Goal: Task Accomplishment & Management: Manage account settings

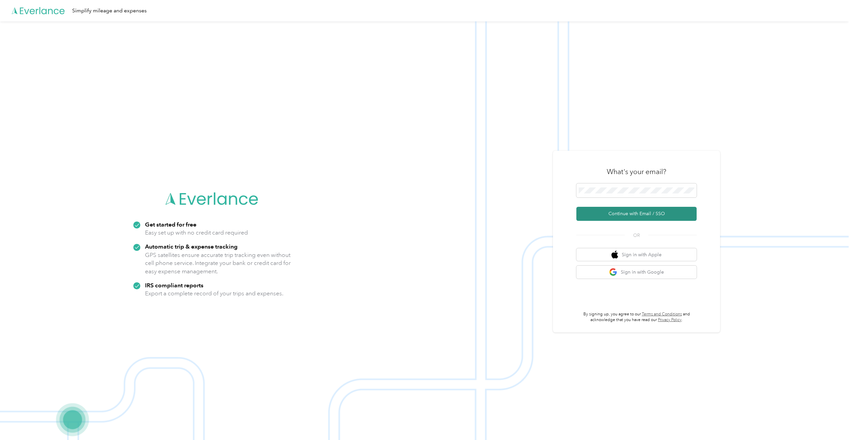
click at [631, 214] on button "Continue with Email / SSO" at bounding box center [637, 214] width 120 height 14
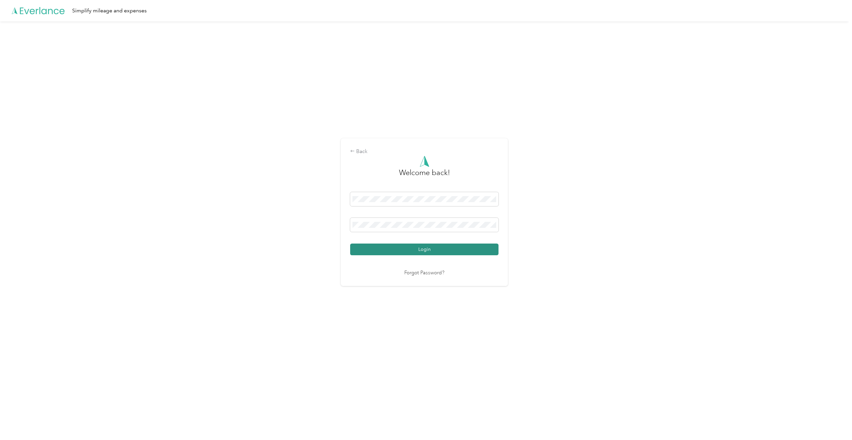
click at [438, 250] on button "Login" at bounding box center [424, 250] width 148 height 12
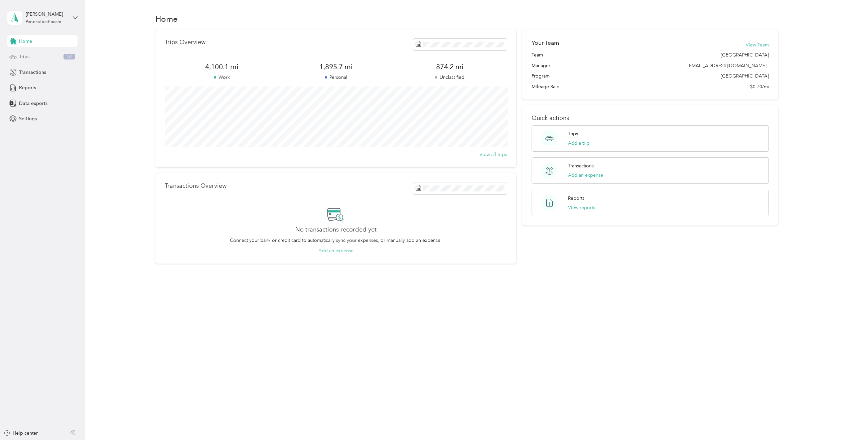
click at [41, 53] on div "Trips 131" at bounding box center [42, 57] width 70 height 12
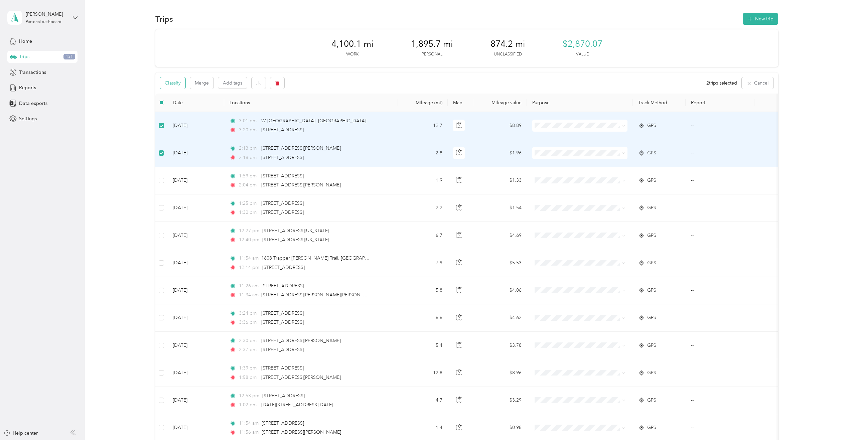
click at [177, 82] on button "Classify" at bounding box center [172, 83] width 25 height 12
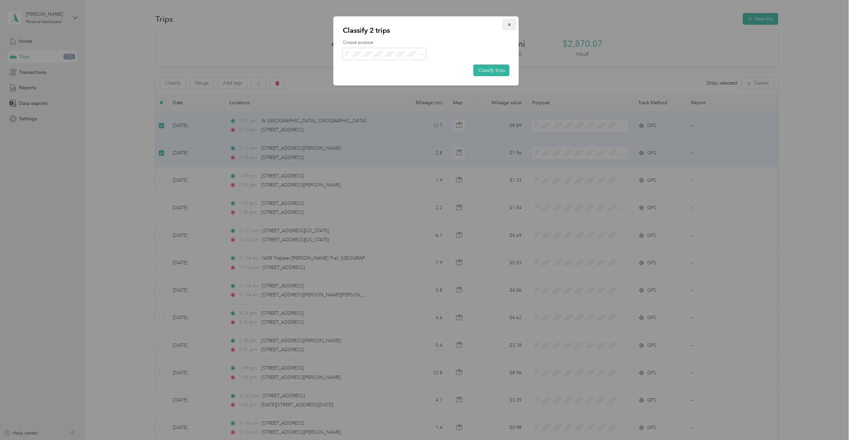
click at [508, 24] on icon "button" at bounding box center [509, 24] width 5 height 5
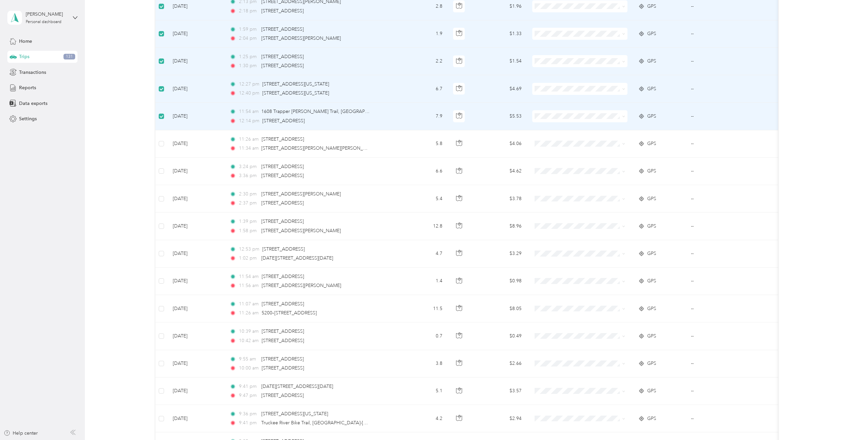
scroll to position [234, 0]
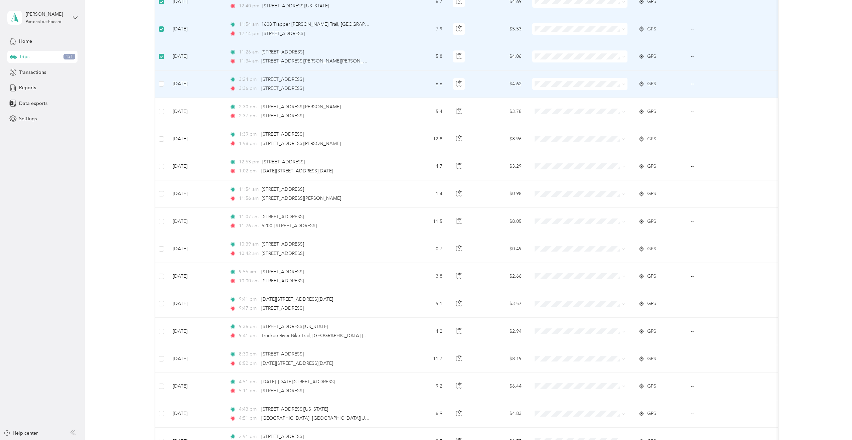
click at [164, 88] on td at bounding box center [161, 84] width 12 height 27
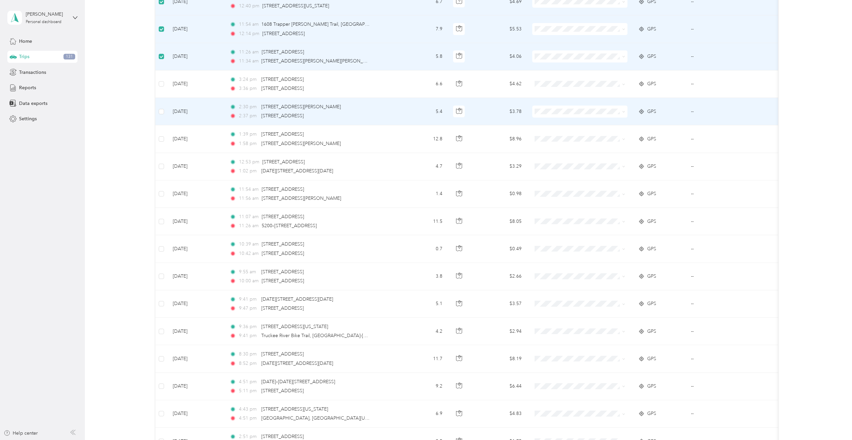
click at [163, 115] on td at bounding box center [161, 111] width 12 height 27
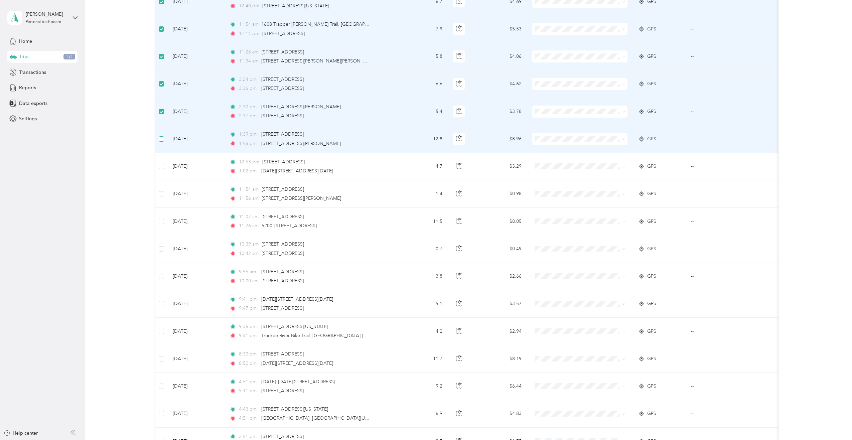
click at [161, 142] on label at bounding box center [161, 138] width 5 height 7
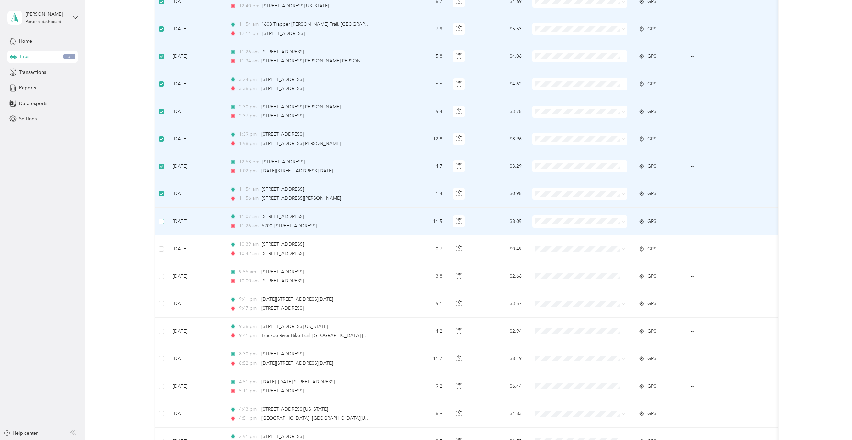
click at [161, 224] on label at bounding box center [161, 221] width 5 height 7
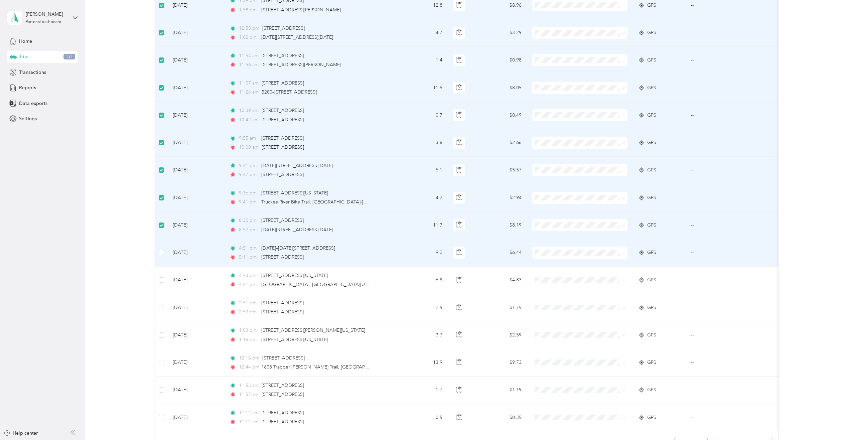
click at [164, 253] on td at bounding box center [161, 252] width 12 height 27
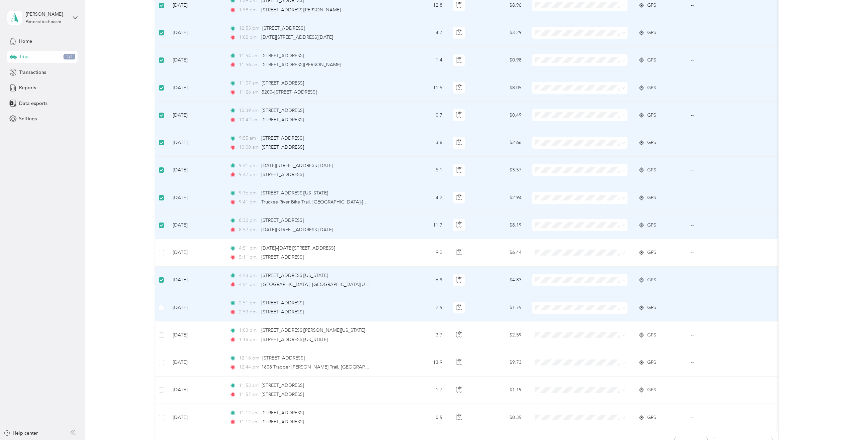
click at [171, 312] on td "[DATE]" at bounding box center [195, 307] width 57 height 27
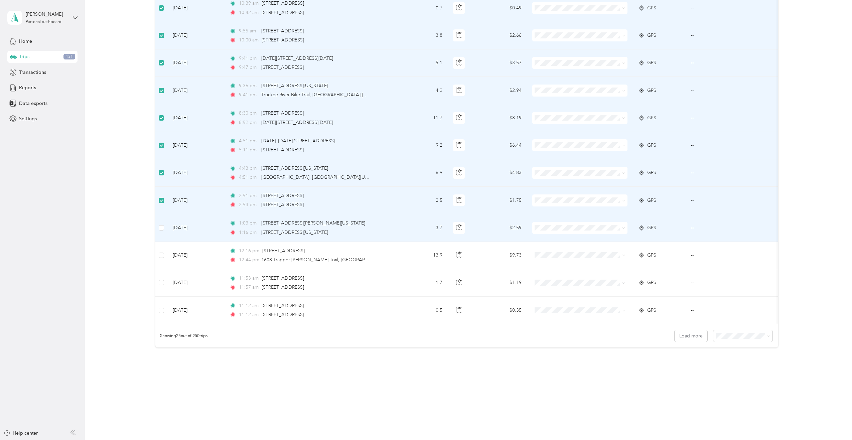
scroll to position [480, 0]
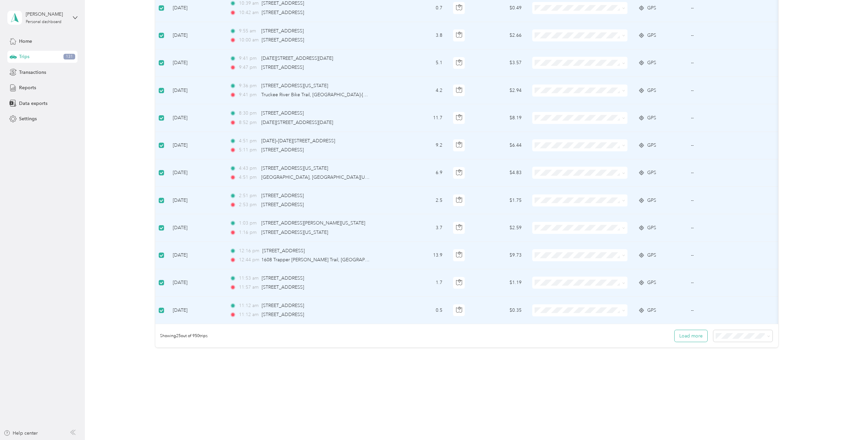
click at [682, 341] on button "Load more" at bounding box center [691, 336] width 33 height 12
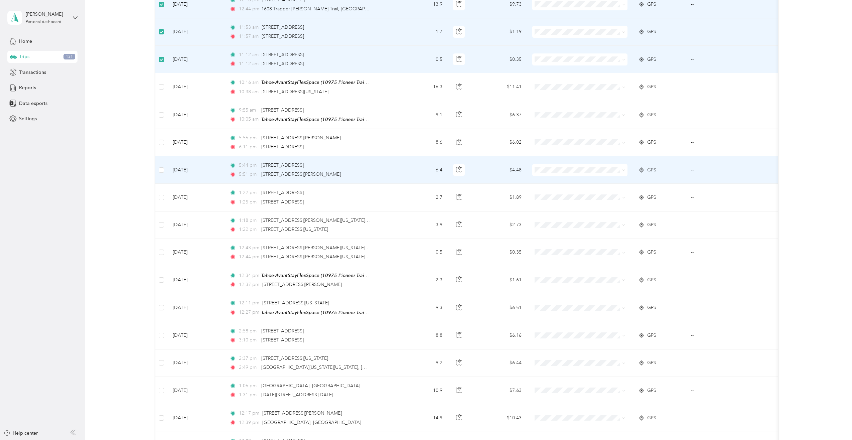
scroll to position [714, 0]
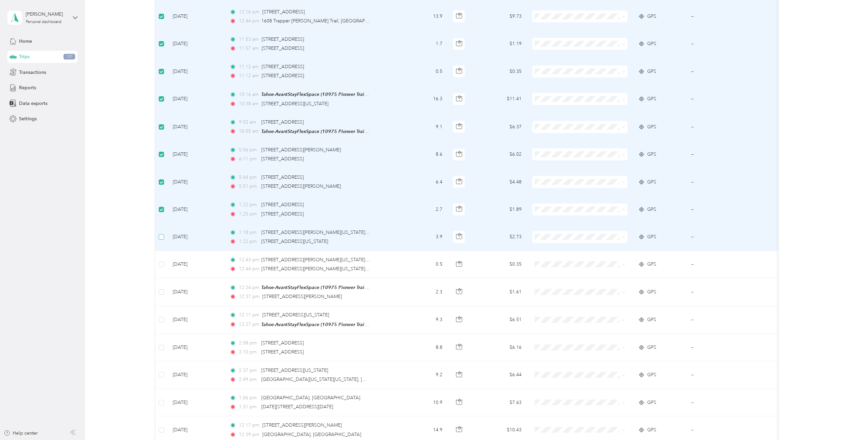
click at [160, 233] on label at bounding box center [161, 236] width 5 height 7
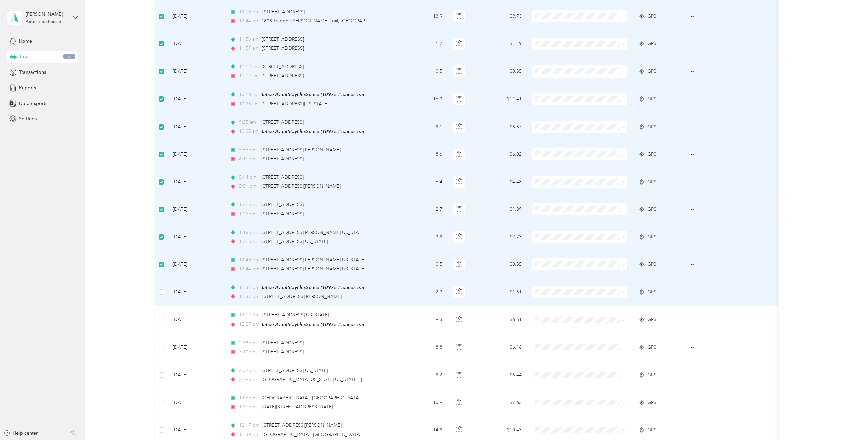
click at [164, 294] on td at bounding box center [161, 292] width 12 height 28
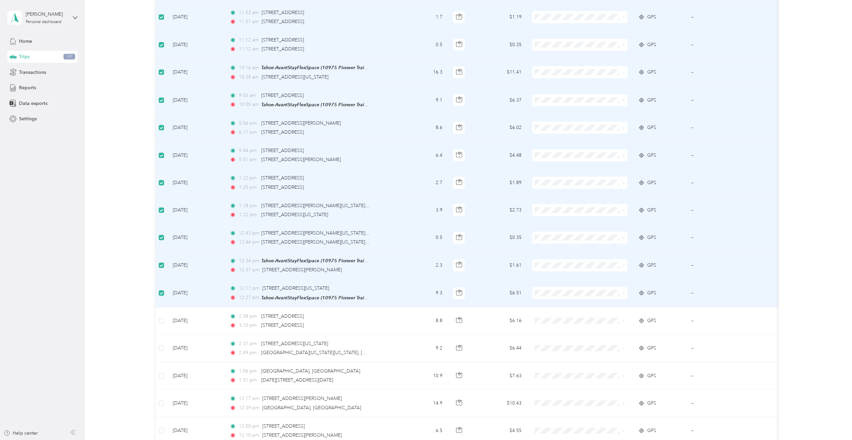
scroll to position [881, 0]
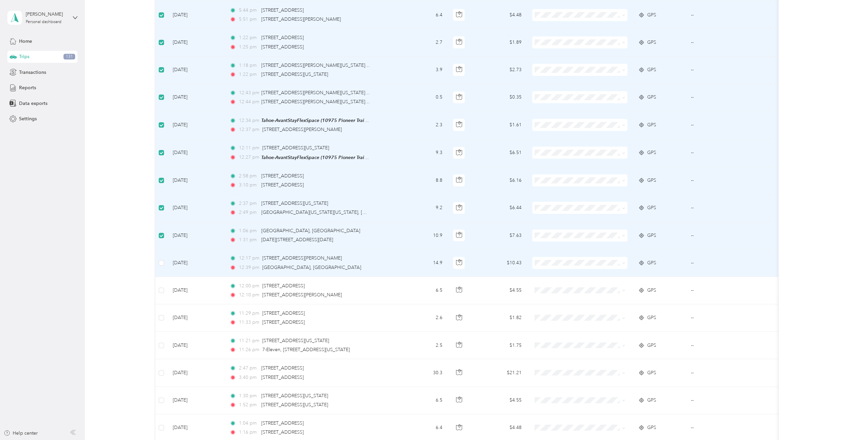
click at [161, 266] on td at bounding box center [161, 262] width 12 height 27
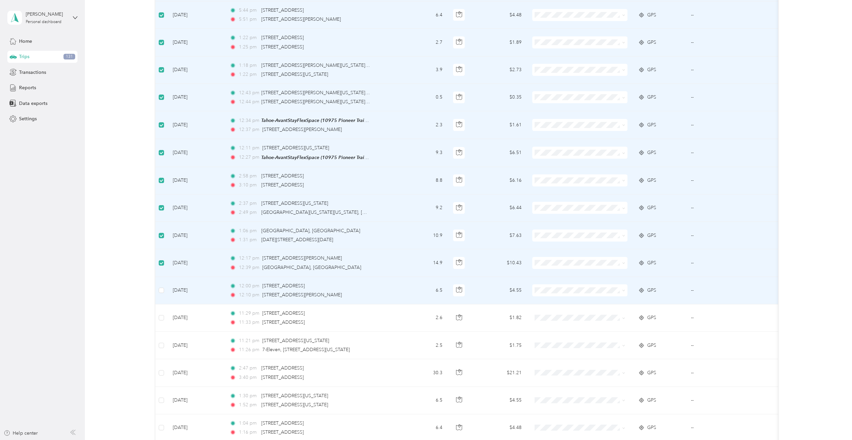
click at [164, 289] on td at bounding box center [161, 290] width 12 height 27
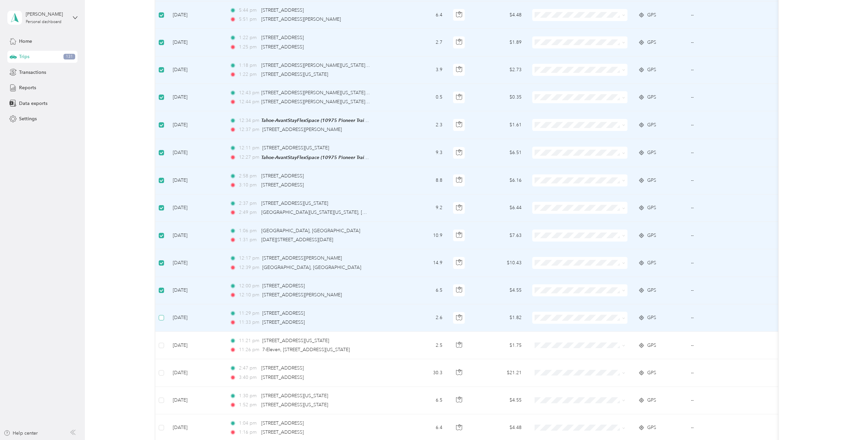
click at [163, 314] on label at bounding box center [161, 317] width 5 height 7
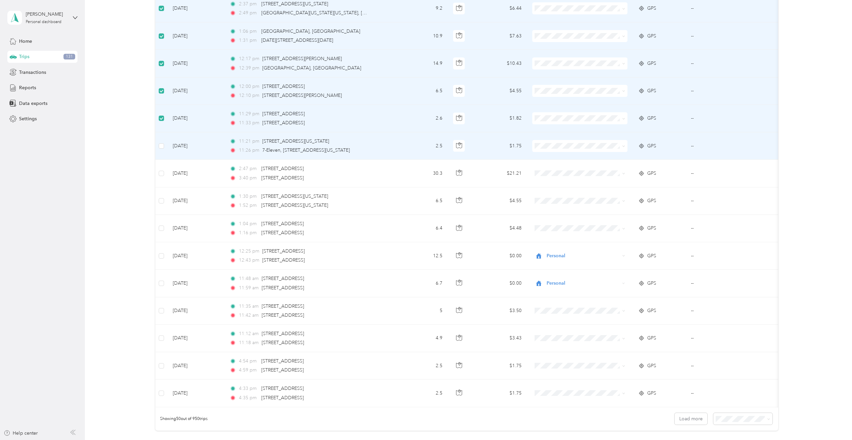
scroll to position [1082, 0]
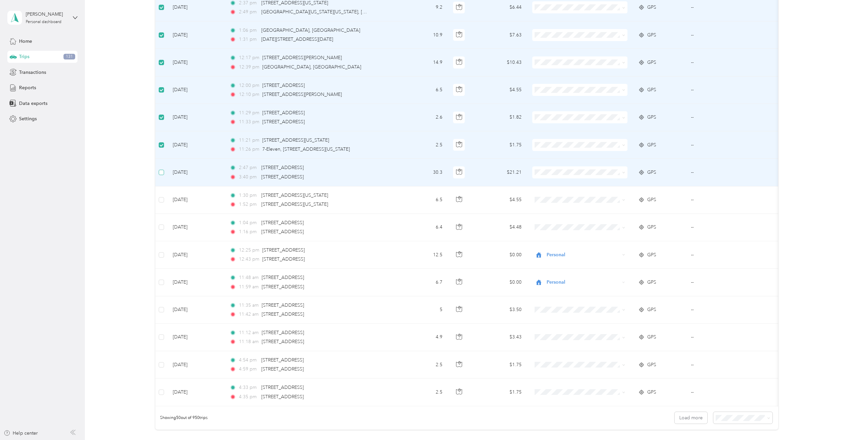
click at [159, 174] on label at bounding box center [161, 172] width 5 height 7
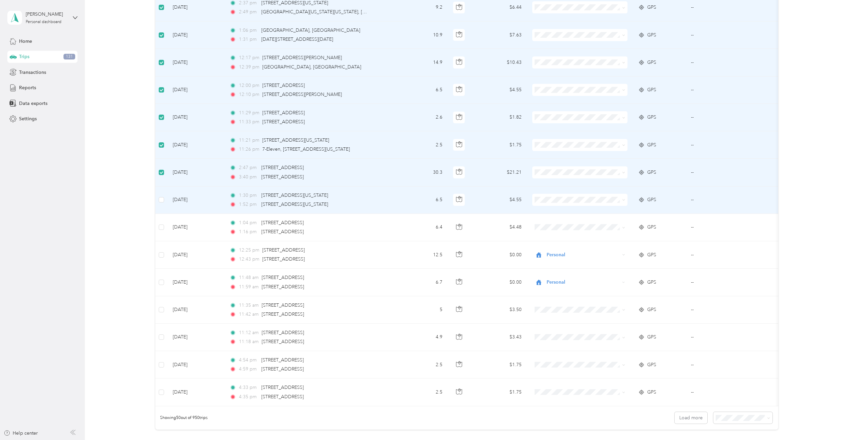
click at [160, 203] on td at bounding box center [161, 199] width 12 height 27
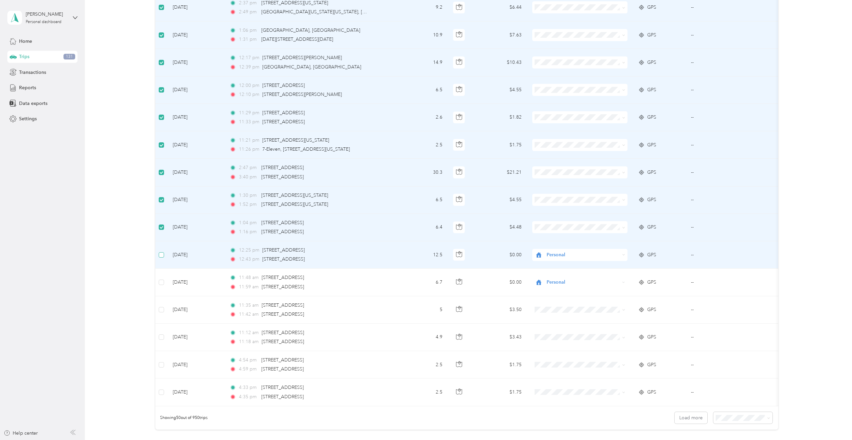
click at [160, 256] on label at bounding box center [161, 254] width 5 height 7
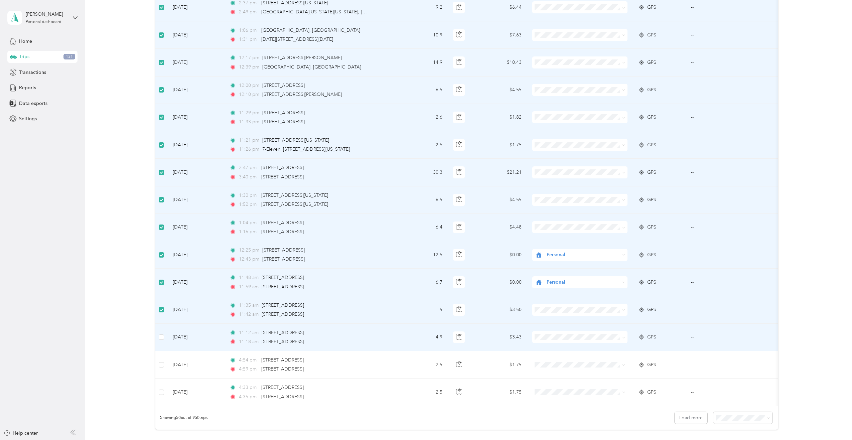
click at [164, 336] on td at bounding box center [161, 337] width 12 height 27
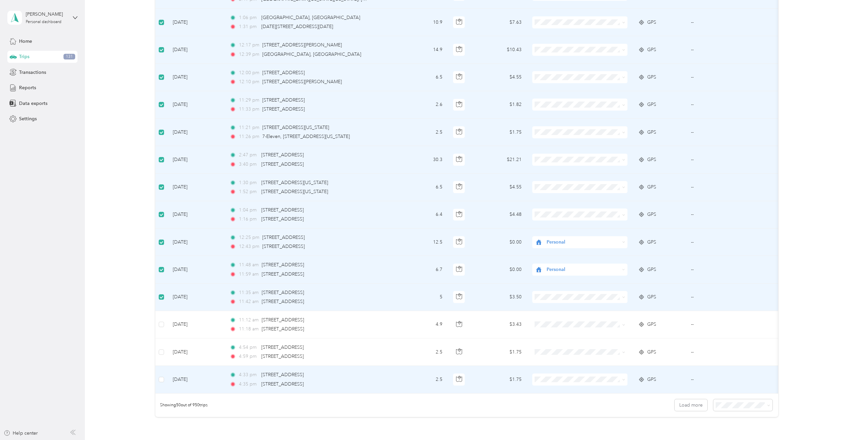
scroll to position [1167, 0]
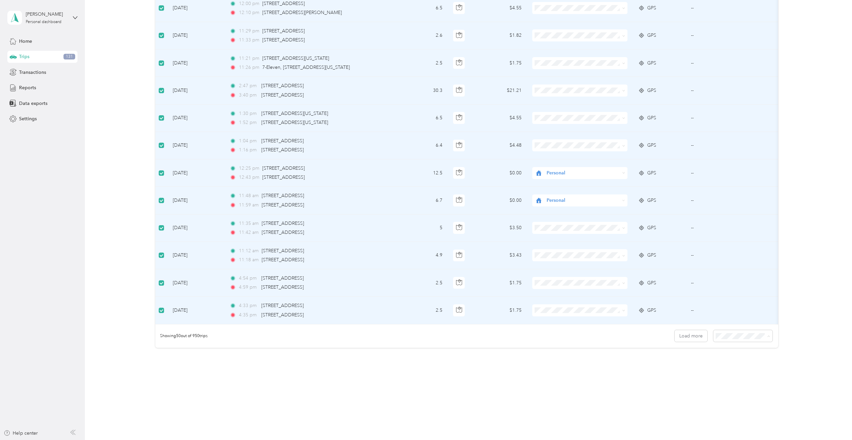
click at [735, 372] on span "100 per load" at bounding box center [730, 372] width 27 height 6
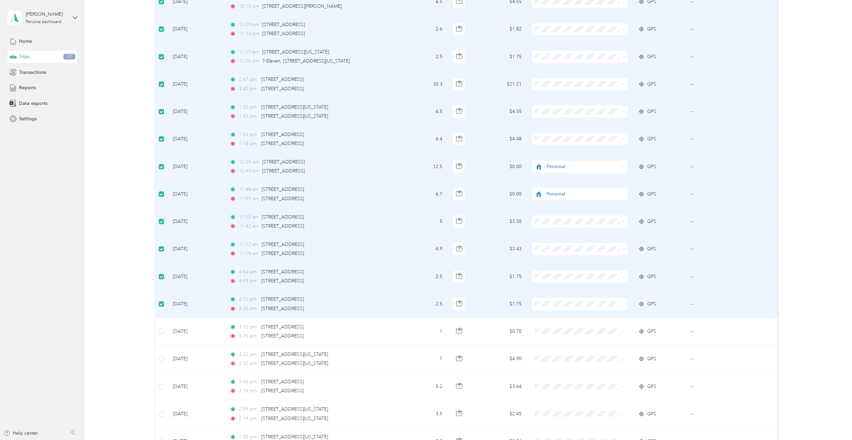
scroll to position [1437, 0]
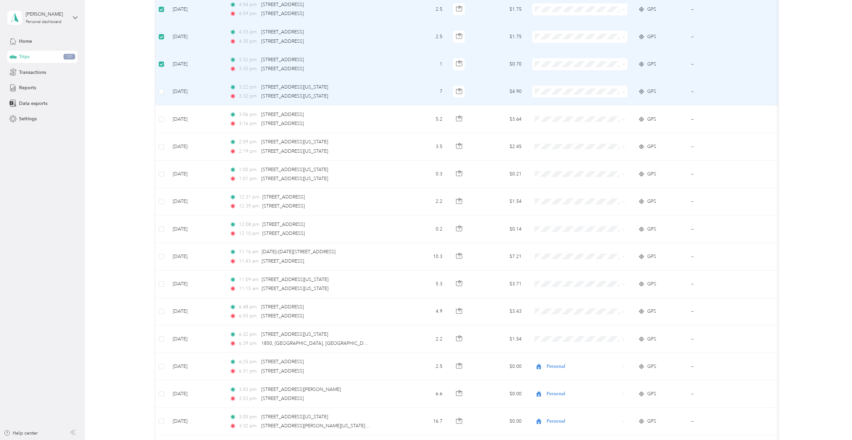
click at [162, 96] on td at bounding box center [161, 91] width 12 height 27
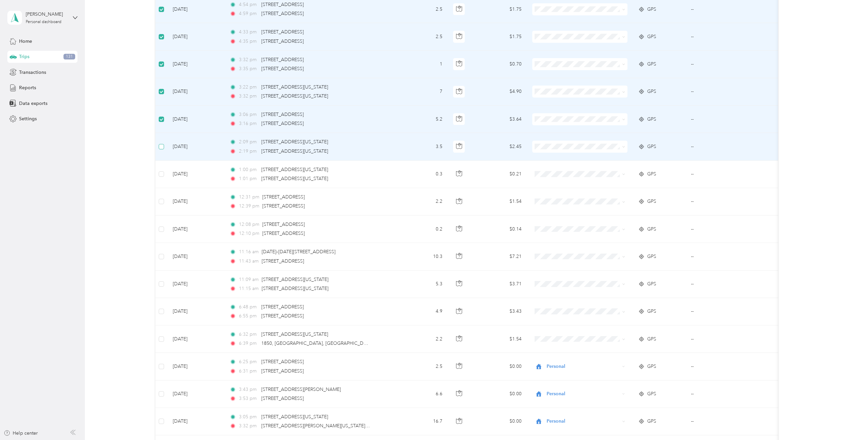
click at [162, 149] on label at bounding box center [161, 146] width 5 height 7
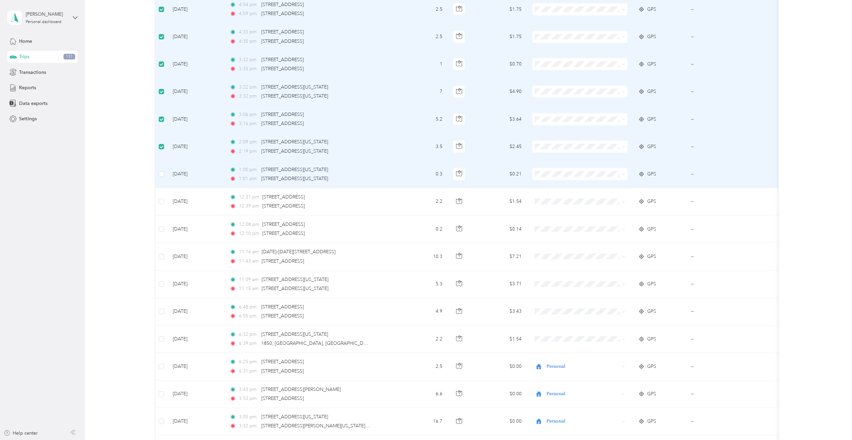
click at [164, 173] on td at bounding box center [161, 174] width 12 height 27
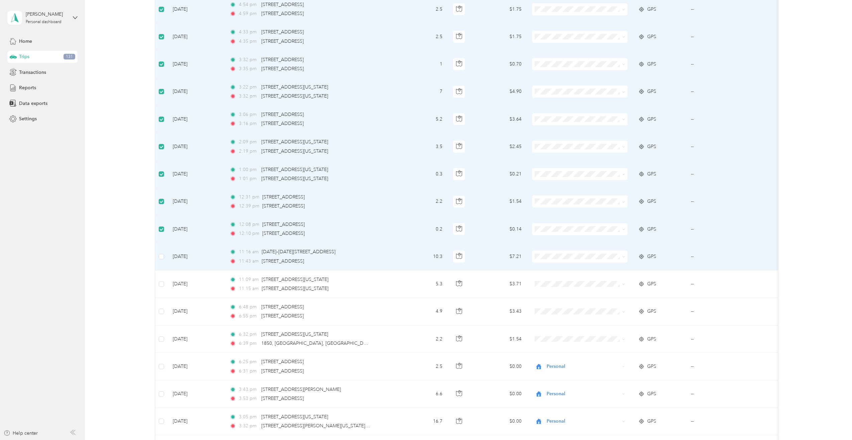
scroll to position [1571, 0]
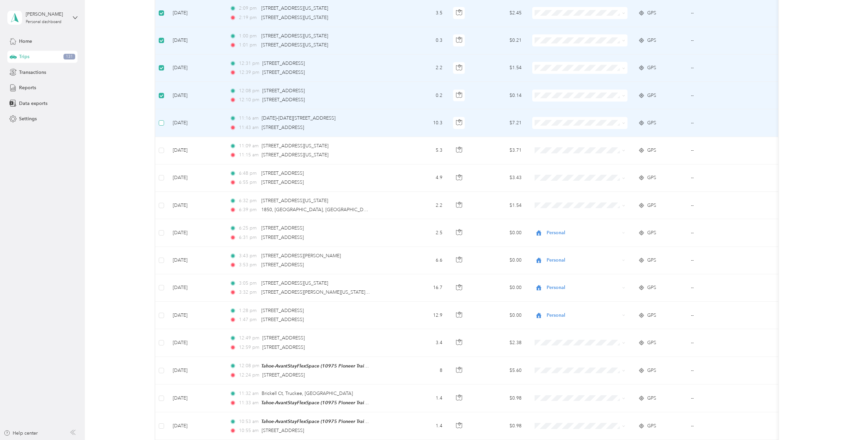
click at [162, 125] on label at bounding box center [161, 122] width 5 height 7
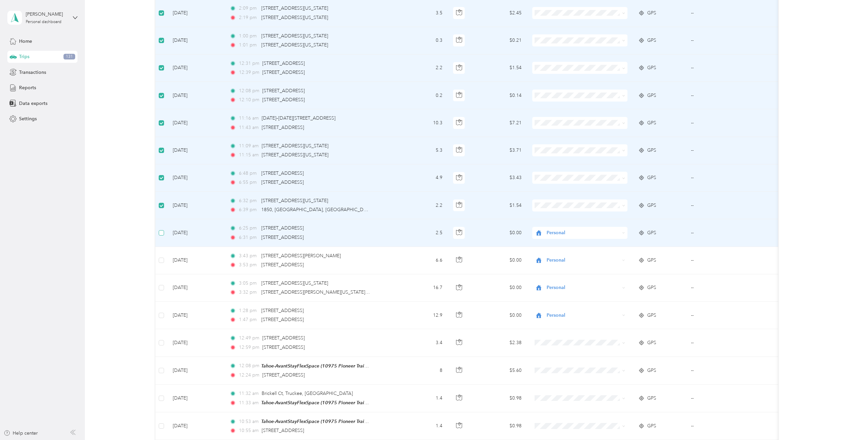
drag, startPoint x: 162, startPoint y: 228, endPoint x: 163, endPoint y: 234, distance: 6.1
click at [163, 229] on label at bounding box center [161, 232] width 5 height 7
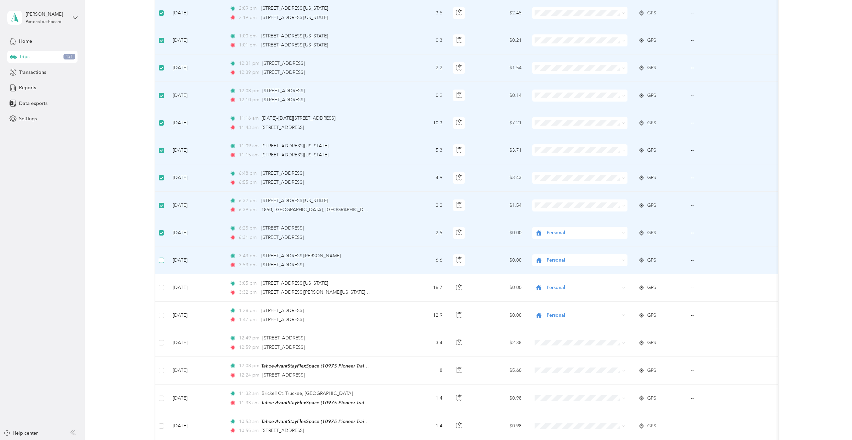
click at [162, 257] on label at bounding box center [161, 260] width 5 height 7
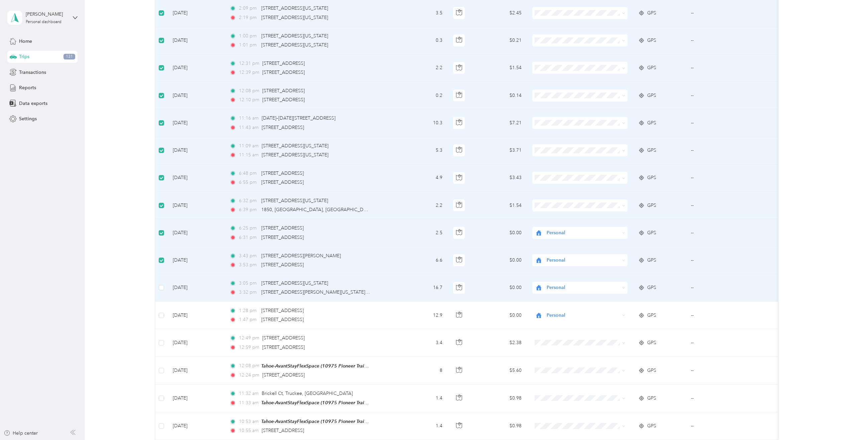
scroll to position [1738, 0]
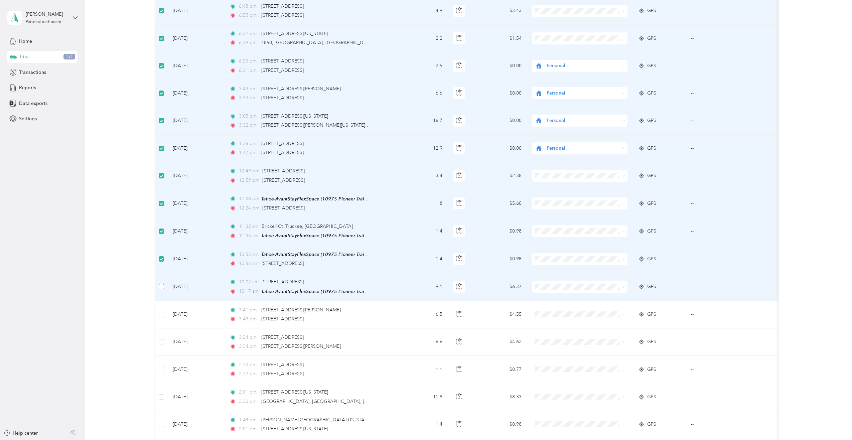
click at [162, 287] on label at bounding box center [161, 286] width 5 height 7
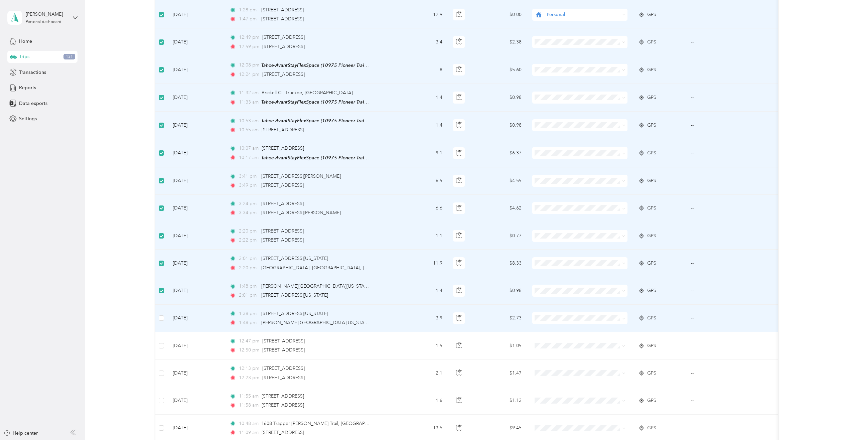
scroll to position [1938, 0]
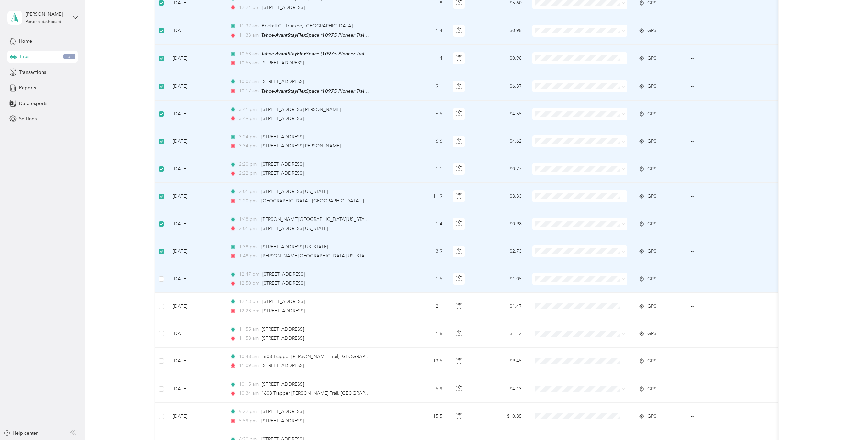
click at [161, 281] on td at bounding box center [161, 278] width 12 height 27
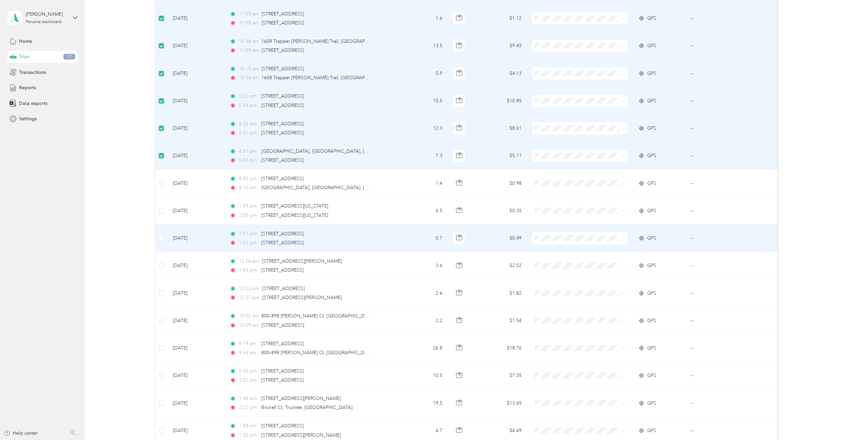
scroll to position [2273, 0]
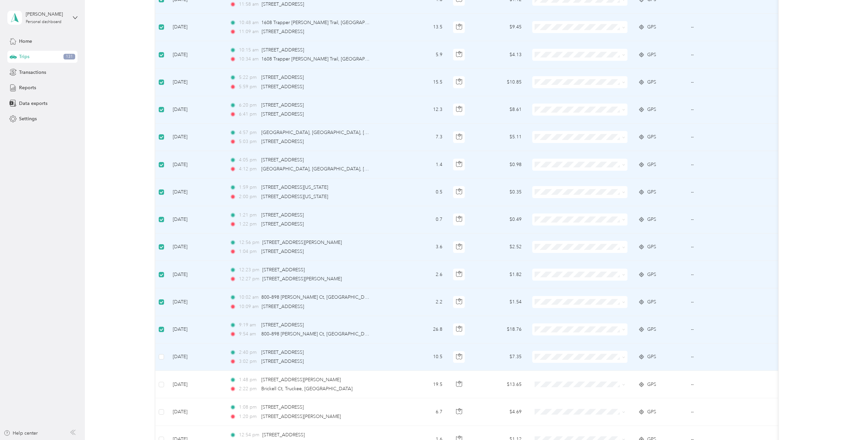
click at [164, 356] on td at bounding box center [161, 357] width 12 height 27
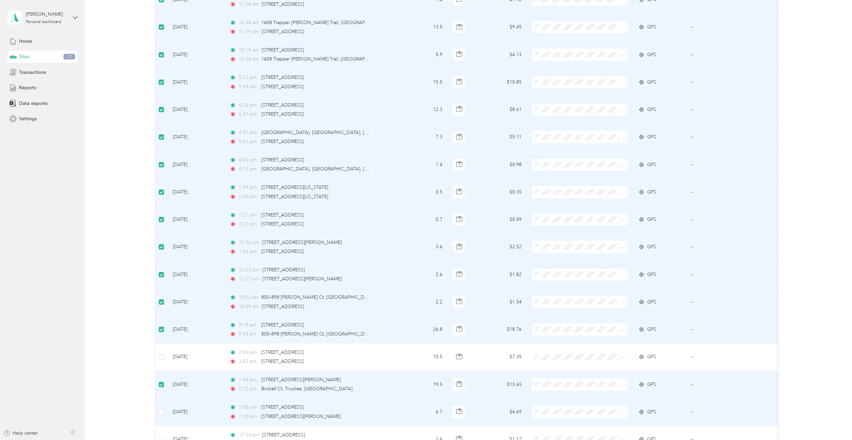
click at [163, 414] on td at bounding box center [161, 411] width 12 height 27
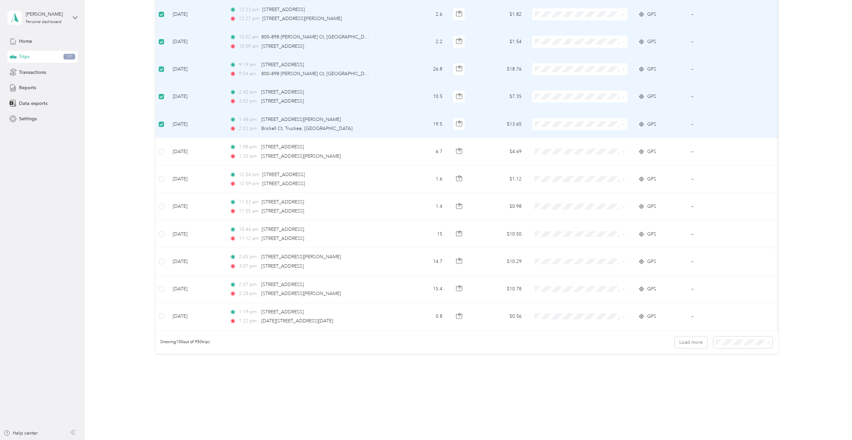
scroll to position [2542, 0]
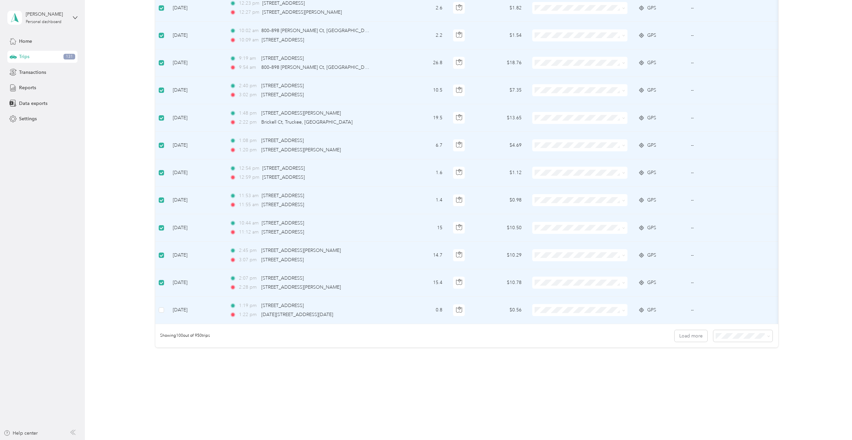
click at [158, 307] on td at bounding box center [161, 310] width 12 height 27
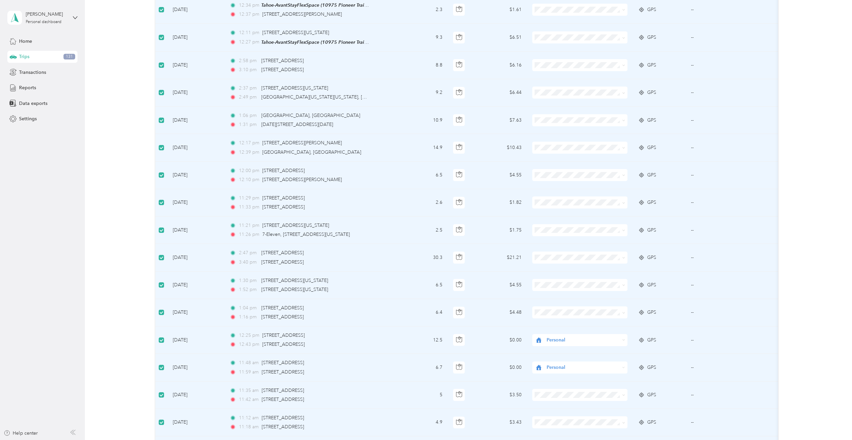
scroll to position [971, 0]
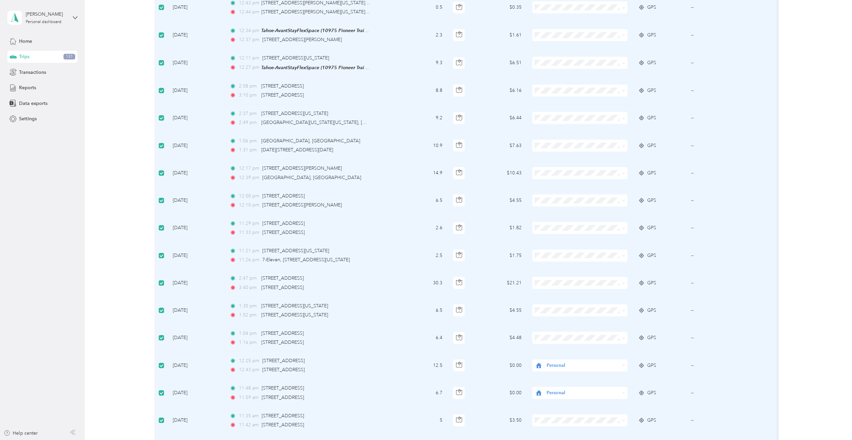
drag, startPoint x: 403, startPoint y: 183, endPoint x: 405, endPoint y: 187, distance: 4.1
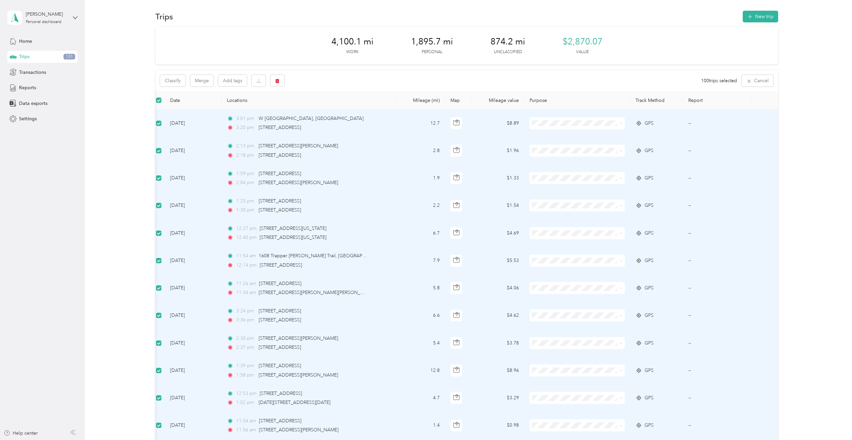
scroll to position [3, 0]
click at [180, 81] on button "Classify" at bounding box center [172, 80] width 25 height 12
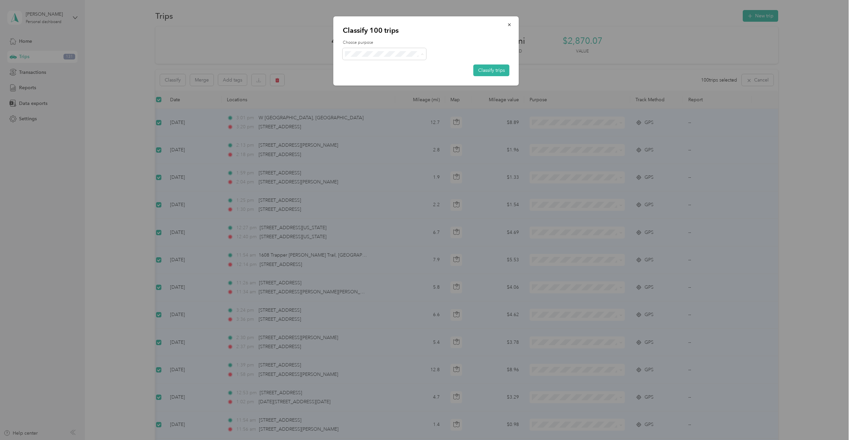
click at [371, 77] on span "Personal" at bounding box center [390, 78] width 62 height 7
click at [494, 71] on button "Classify trips" at bounding box center [492, 71] width 36 height 12
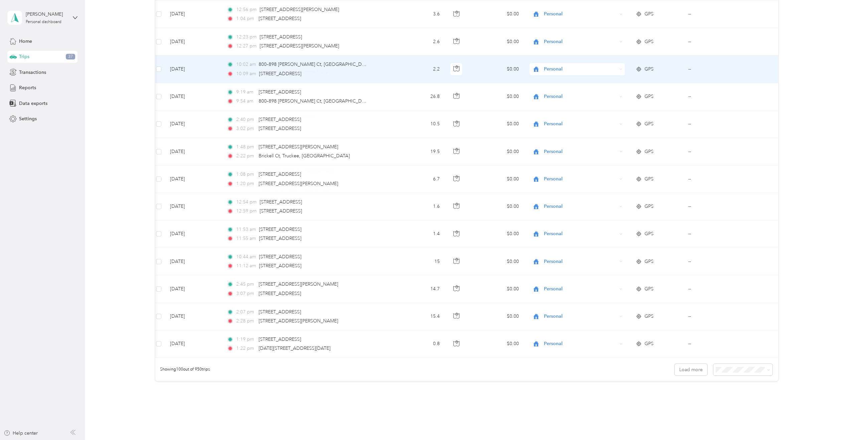
scroll to position [2542, 0]
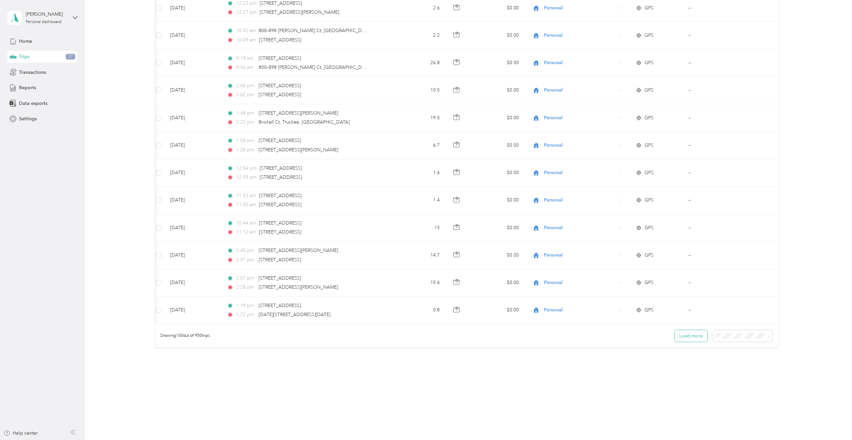
click at [690, 338] on button "Load more" at bounding box center [691, 336] width 33 height 12
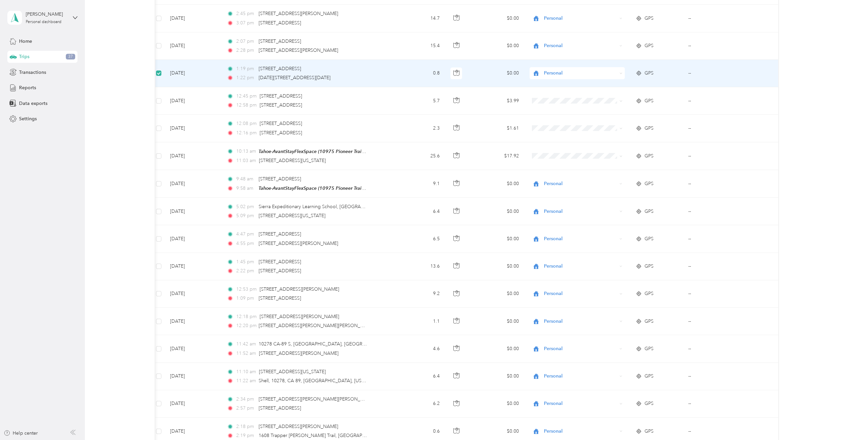
scroll to position [2776, 0]
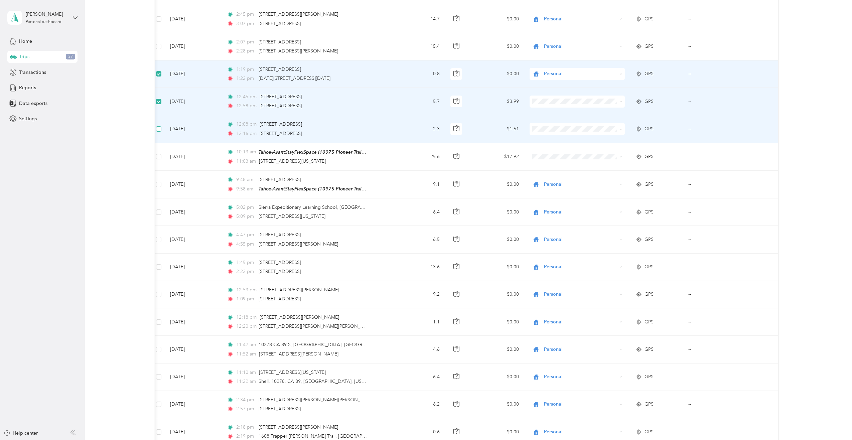
click at [159, 129] on label at bounding box center [158, 128] width 5 height 7
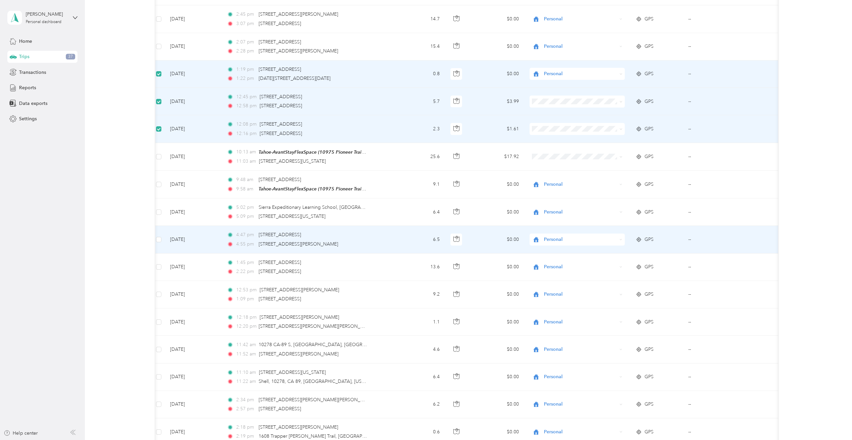
drag, startPoint x: 253, startPoint y: 249, endPoint x: 202, endPoint y: 249, distance: 50.8
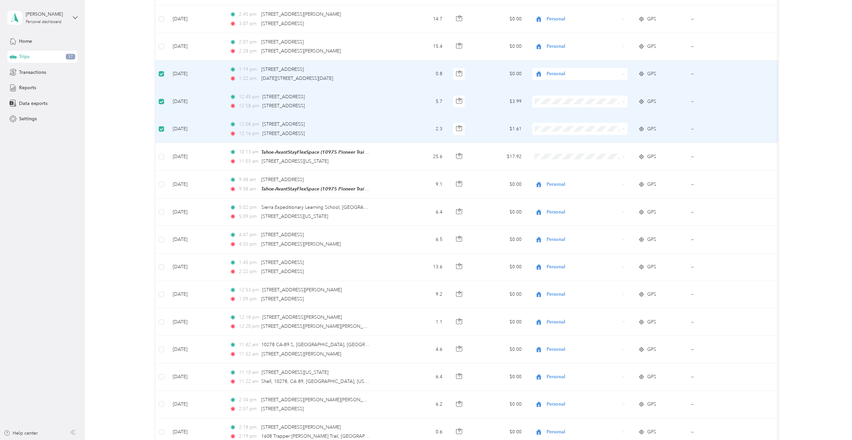
click at [126, 237] on div "4,100.1 mi Work 1,895.7 mi Personal 874.2 mi Unclassified $2,870.07 Value Class…" at bounding box center [467, 71] width 748 height 5634
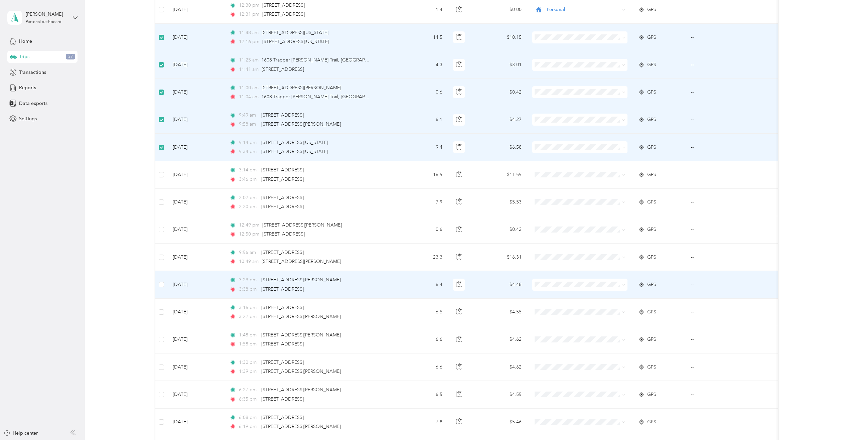
scroll to position [4313, 0]
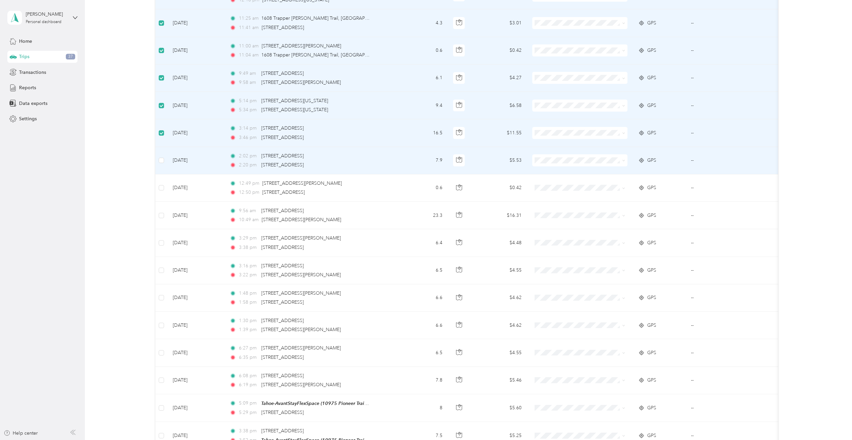
click at [165, 159] on td at bounding box center [161, 160] width 12 height 27
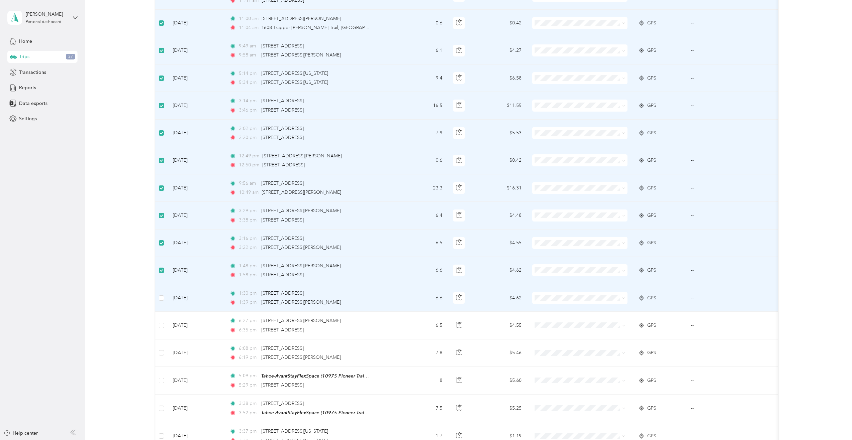
scroll to position [4480, 0]
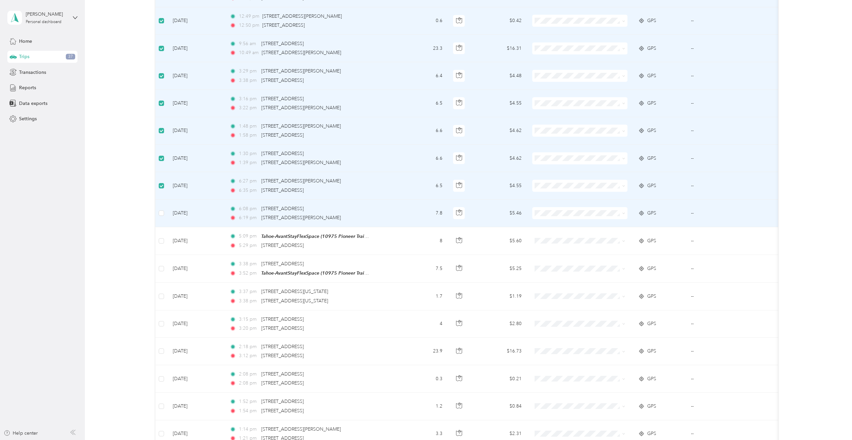
click at [161, 213] on td at bounding box center [161, 213] width 12 height 27
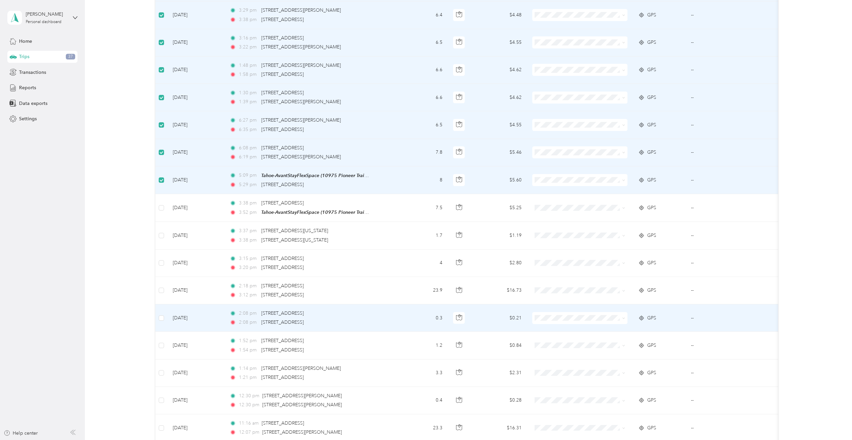
scroll to position [4614, 0]
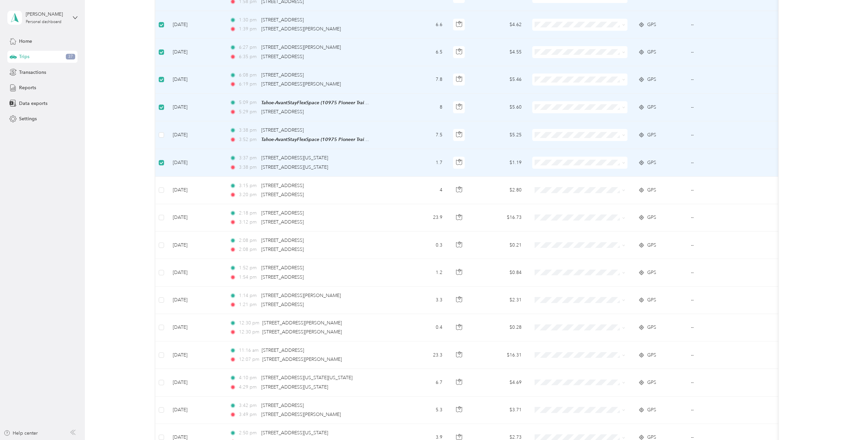
click at [162, 126] on td at bounding box center [161, 135] width 12 height 28
click at [163, 133] on label at bounding box center [161, 134] width 5 height 7
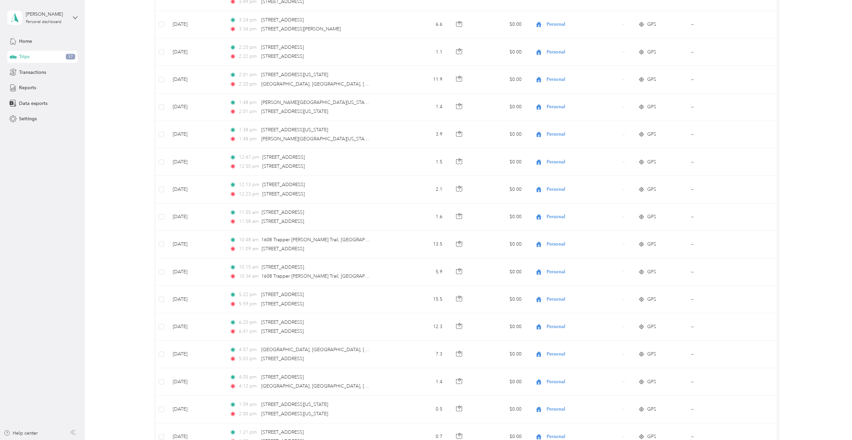
scroll to position [0, 0]
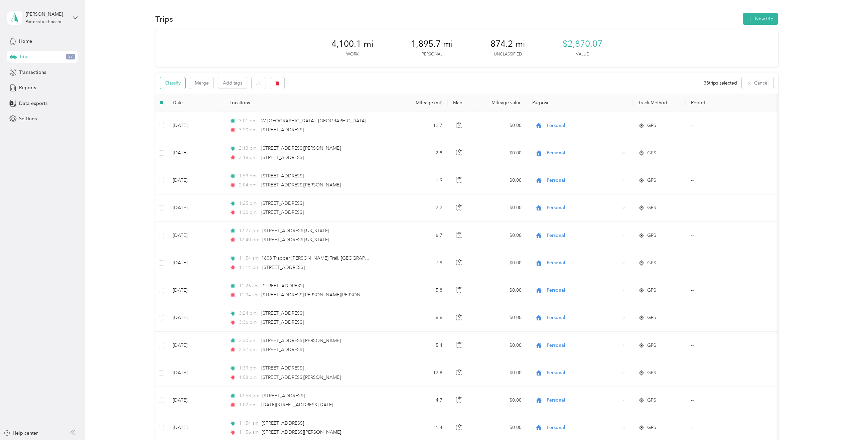
click at [170, 79] on button "Classify" at bounding box center [172, 83] width 25 height 12
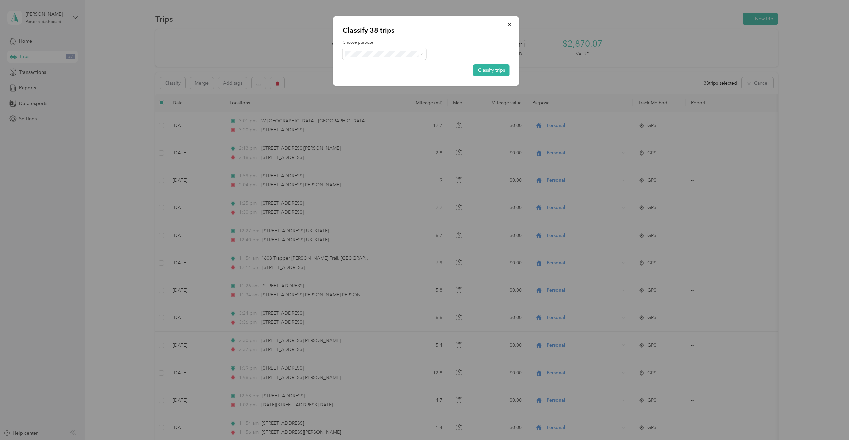
click at [486, 40] on label "Choose purpose" at bounding box center [426, 43] width 167 height 6
click at [488, 69] on button "Classify trips" at bounding box center [492, 71] width 36 height 12
